Goal: Task Accomplishment & Management: Complete application form

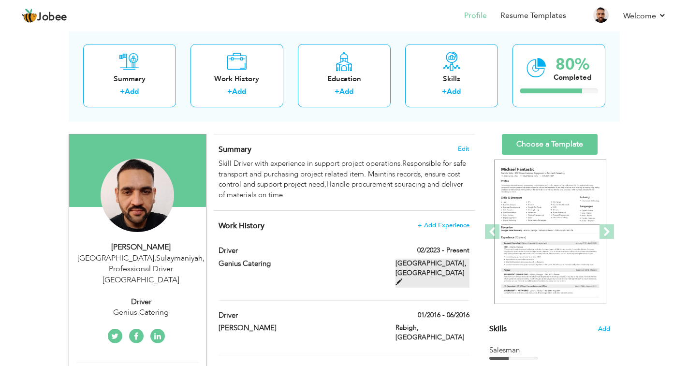
click at [402, 278] on span at bounding box center [398, 281] width 7 height 7
type input "Driver"
type input "Genius Catering"
type input "02/2023"
type input "Saudi Arabi"
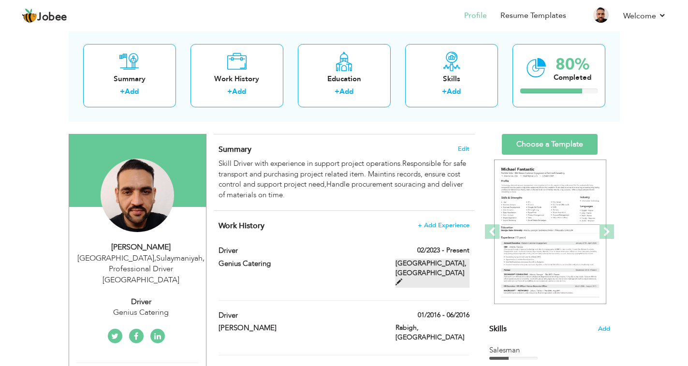
type input "[GEOGRAPHIC_DATA]"
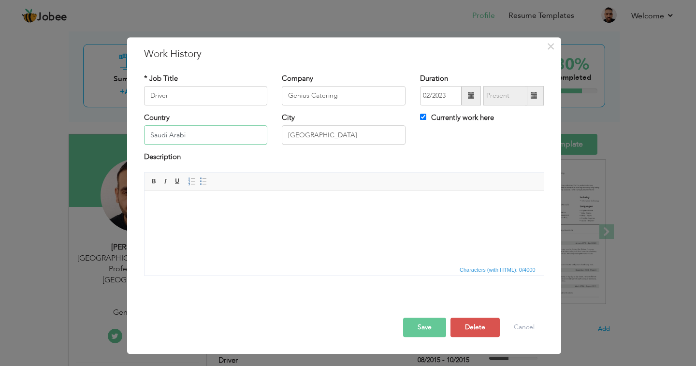
drag, startPoint x: 206, startPoint y: 132, endPoint x: 241, endPoint y: 171, distance: 52.0
click at [214, 137] on input "Saudi Arabi" at bounding box center [206, 135] width 124 height 19
type input "[GEOGRAPHIC_DATA]"
click at [353, 135] on input "[GEOGRAPHIC_DATA]" at bounding box center [344, 135] width 124 height 19
click at [428, 330] on button "Save" at bounding box center [424, 327] width 43 height 19
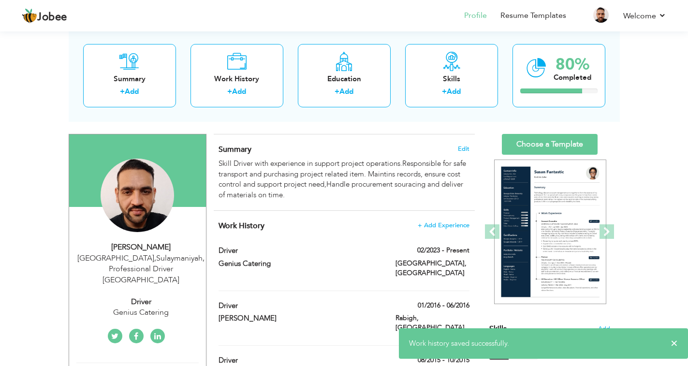
scroll to position [97, 0]
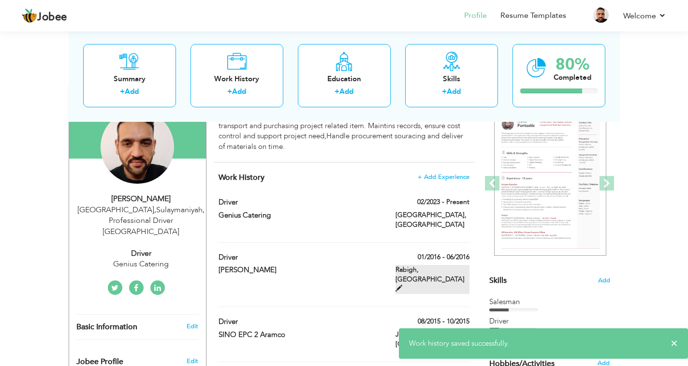
click at [402, 285] on span at bounding box center [398, 288] width 7 height 7
type input "[PERSON_NAME]"
type input "01/2016"
type input "06/2016"
type input "Saudi Arabi"
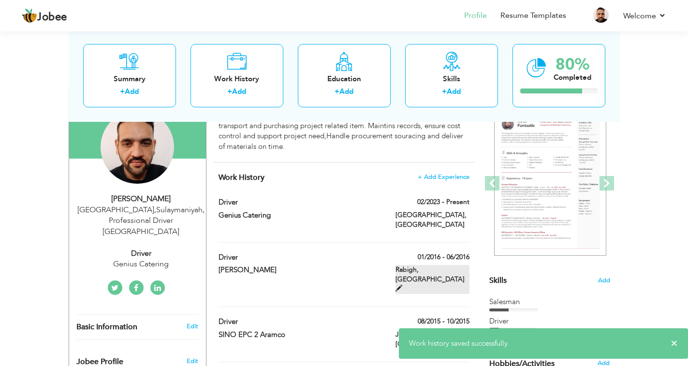
type input "Rabigh"
checkbox input "false"
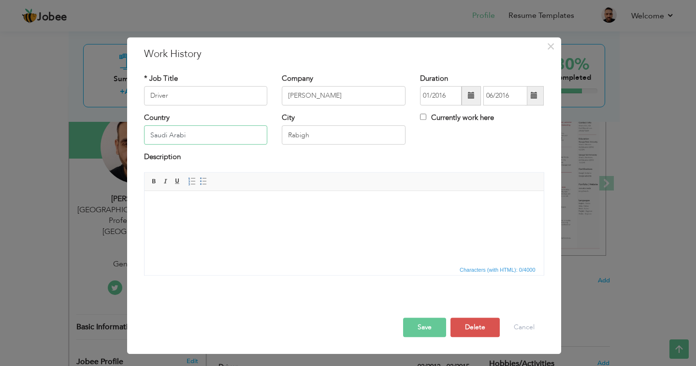
click at [193, 133] on input "Saudi Arabi" at bounding box center [206, 135] width 124 height 19
type input "[GEOGRAPHIC_DATA]"
click at [418, 322] on button "Save" at bounding box center [424, 327] width 43 height 19
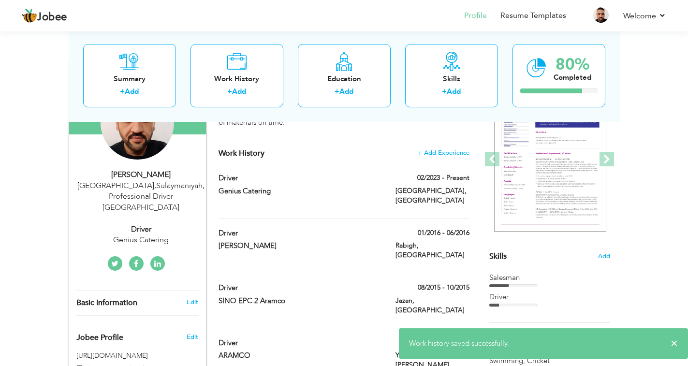
scroll to position [145, 0]
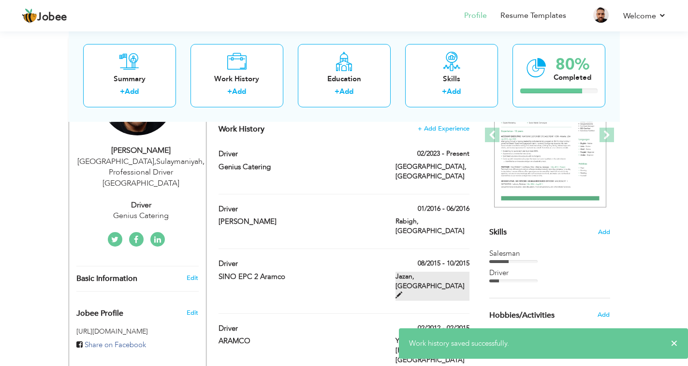
click at [402, 291] on span at bounding box center [398, 294] width 7 height 7
type input "SINO EPC 2 Aramco"
type input "08/2015"
type input "10/2015"
type input "Saudi Arabi"
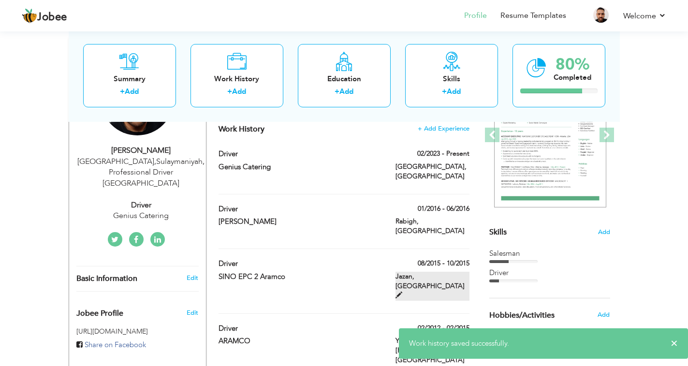
type input "Jazan"
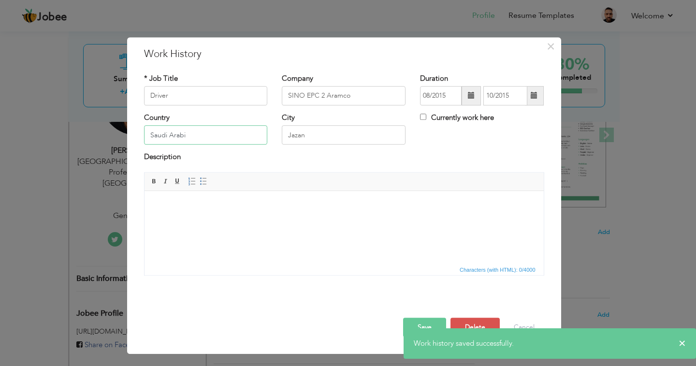
click at [199, 132] on input "Saudi Arabi" at bounding box center [206, 135] width 124 height 19
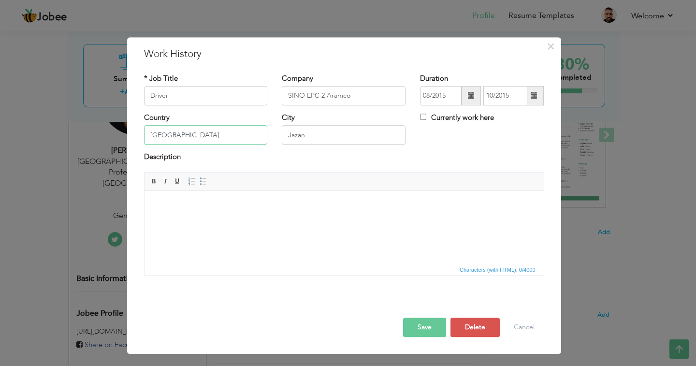
type input "[GEOGRAPHIC_DATA]"
click at [425, 325] on button "Save" at bounding box center [424, 327] width 43 height 19
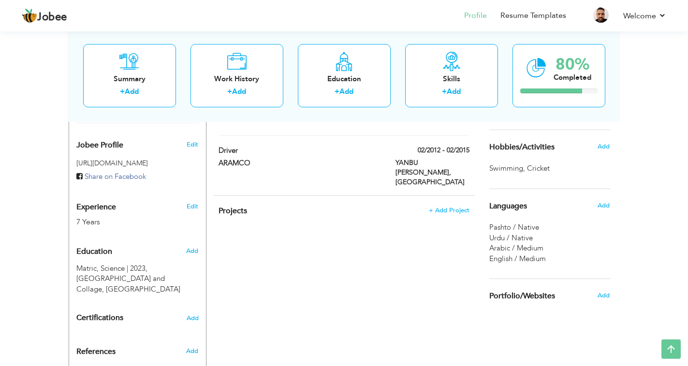
scroll to position [362, 0]
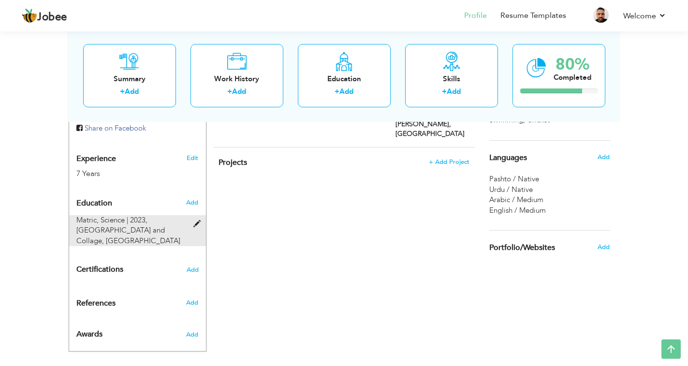
click at [195, 220] on span at bounding box center [199, 223] width 12 height 7
type input "Matric"
type input "Science"
type input "2023"
type input "[GEOGRAPHIC_DATA] and Collage"
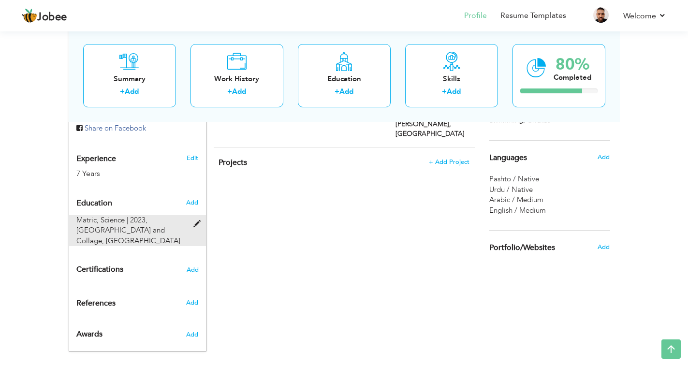
type input "70"
radio input "false"
radio input "true"
type input "Swabi"
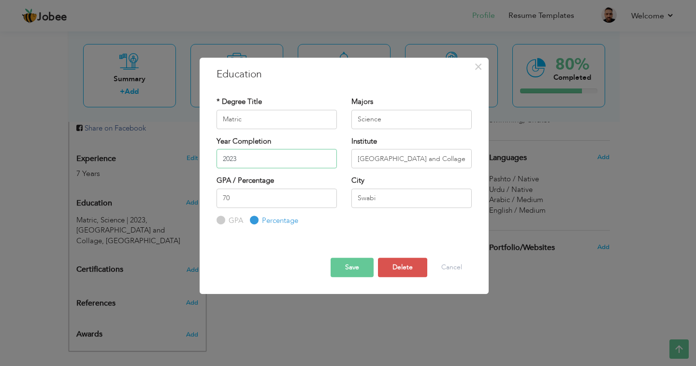
click at [247, 154] on input "2023" at bounding box center [277, 158] width 120 height 19
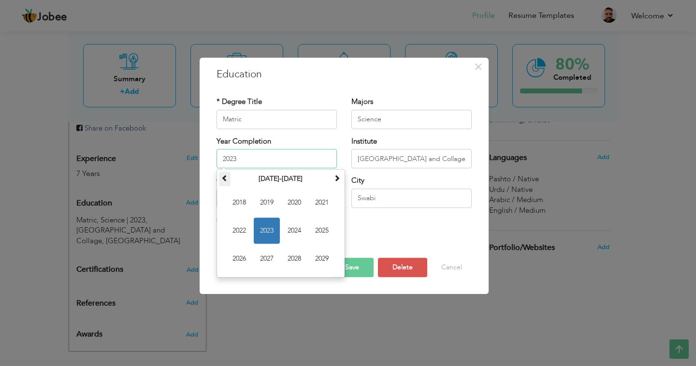
click at [222, 177] on span at bounding box center [224, 178] width 7 height 7
click at [263, 232] on span "2003" at bounding box center [267, 231] width 26 height 26
type input "2003"
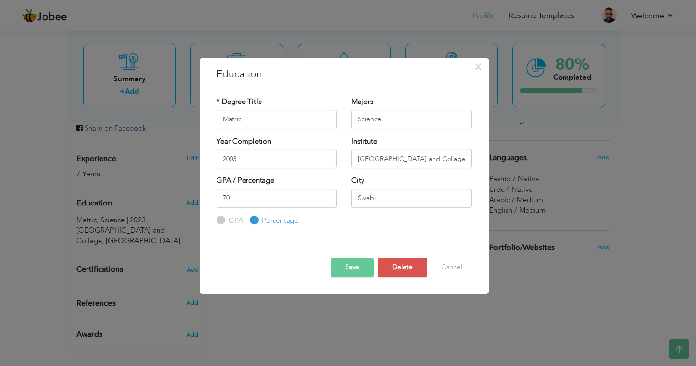
click at [344, 265] on button "Save" at bounding box center [352, 267] width 43 height 19
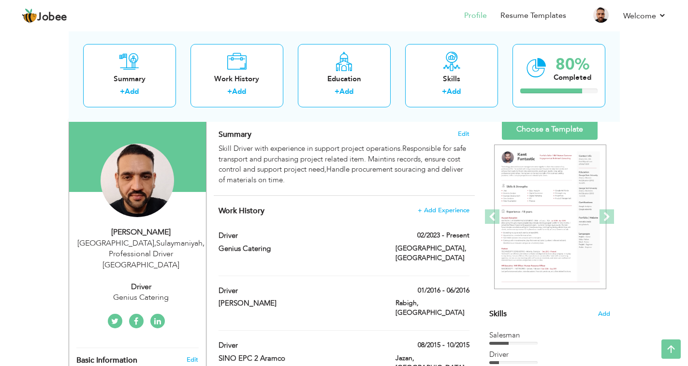
scroll to position [48, 0]
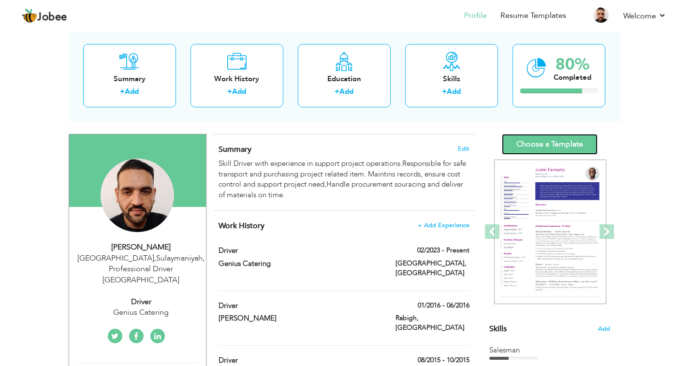
click at [563, 145] on link "Choose a Template" at bounding box center [550, 144] width 96 height 21
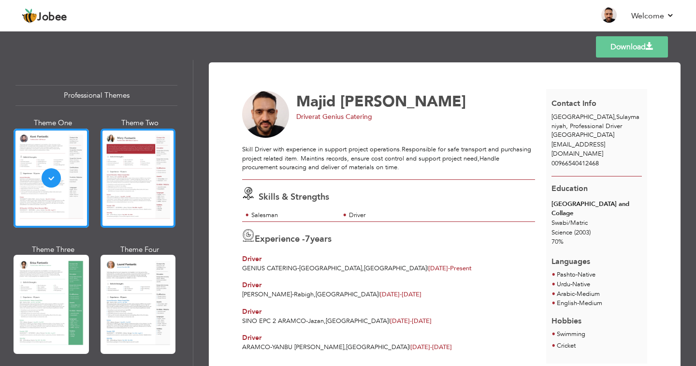
click at [147, 199] on div at bounding box center [138, 178] width 75 height 99
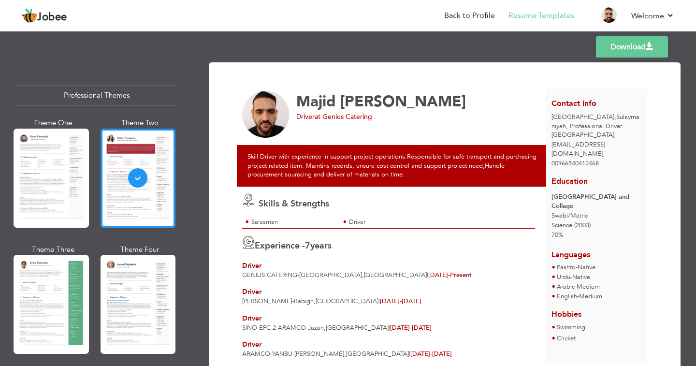
scroll to position [44, 0]
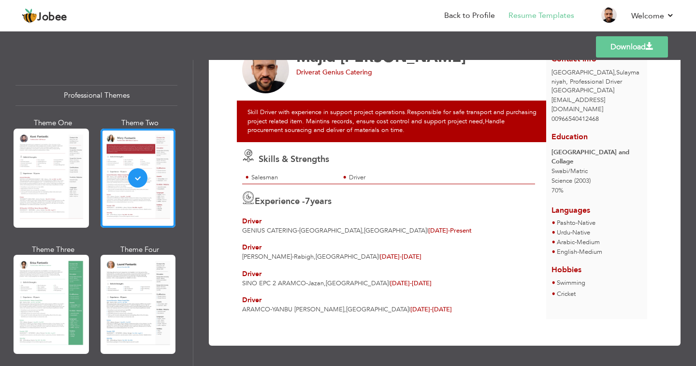
click at [615, 47] on link "Download" at bounding box center [632, 46] width 72 height 21
